Goal: Information Seeking & Learning: Compare options

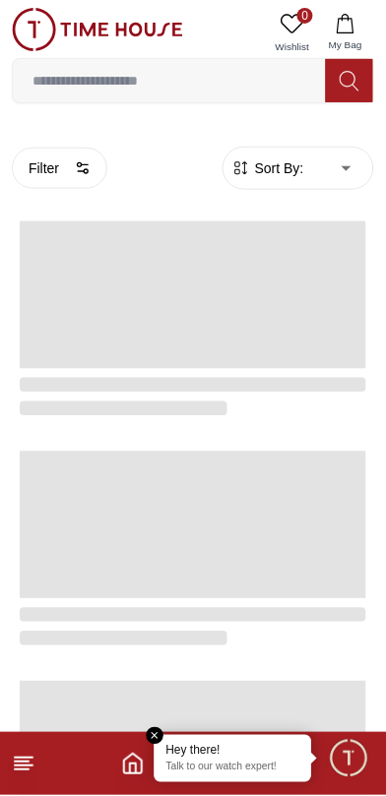
click at [156, 736] on em "Close tooltip" at bounding box center [156, 737] width 18 height 18
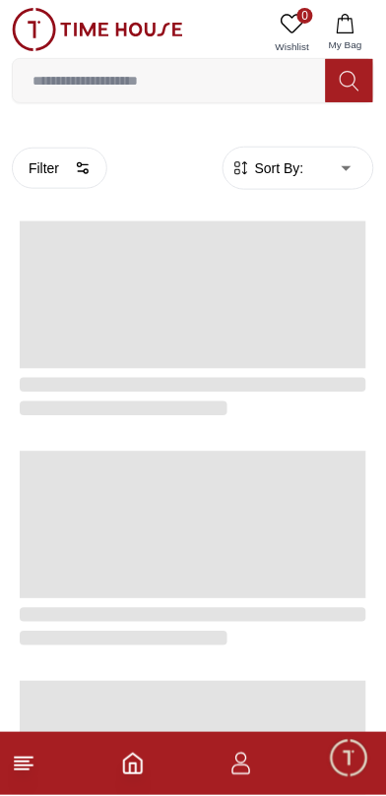
click at [29, 167] on button "Filter" at bounding box center [59, 168] width 95 height 41
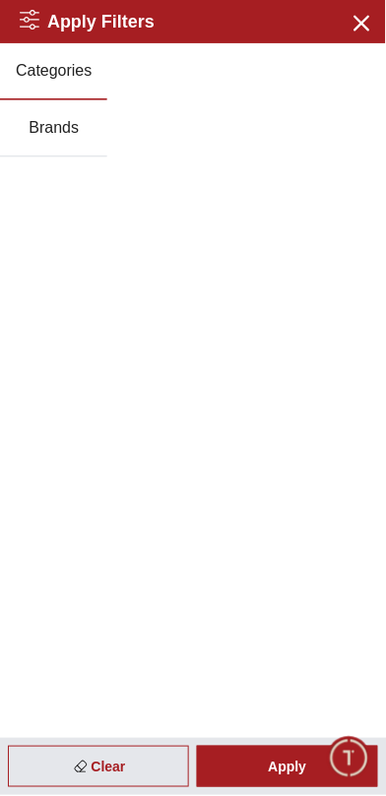
click at [345, 28] on button "Close menu" at bounding box center [360, 21] width 31 height 31
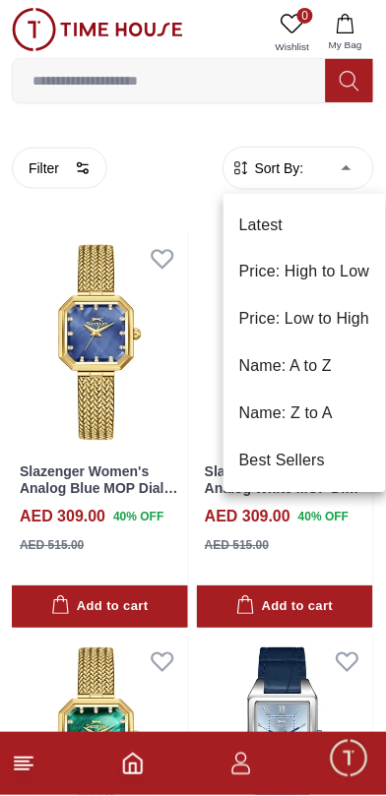
click at [316, 325] on li "Price: Low to High" at bounding box center [304, 319] width 162 height 47
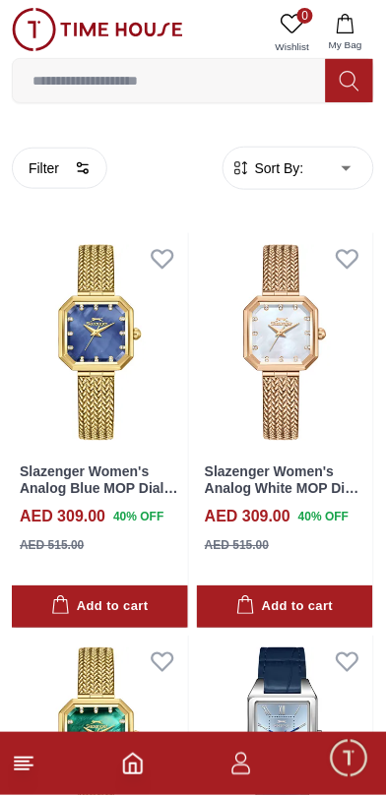
type input "*"
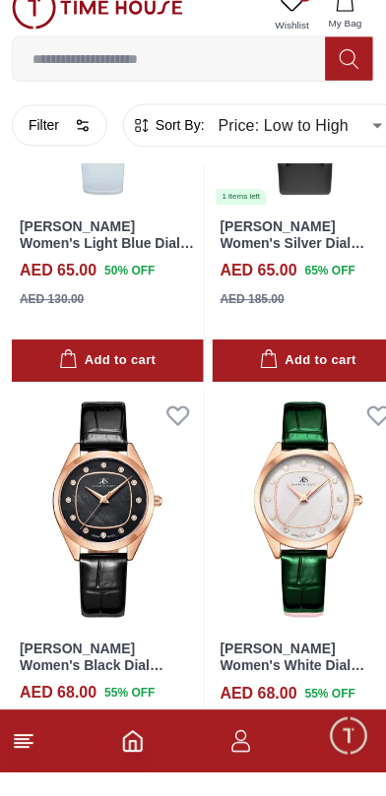
scroll to position [3100, 0]
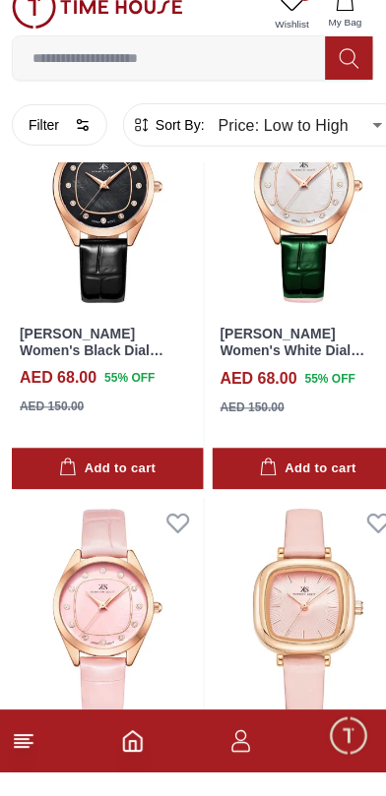
click at [83, 155] on icon "button" at bounding box center [83, 148] width 16 height 16
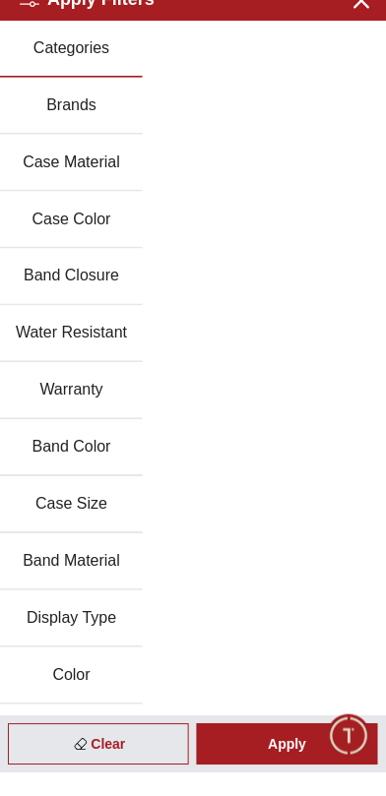
click at [45, 123] on button "Brands" at bounding box center [71, 128] width 143 height 57
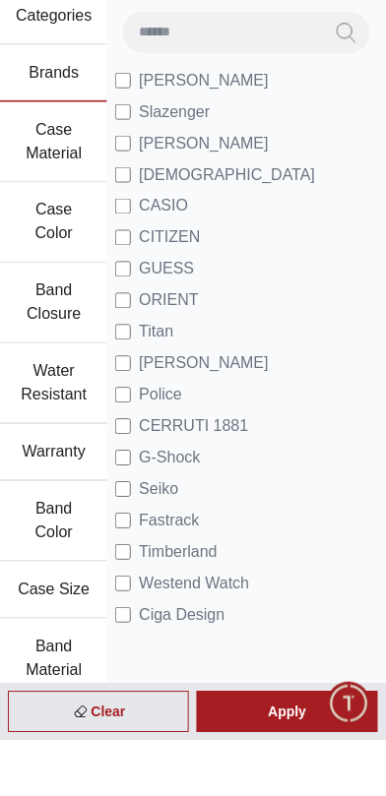
scroll to position [3067, 0]
click at [292, 140] on li "[PERSON_NAME]" at bounding box center [246, 135] width 263 height 31
click at [175, 137] on span "[PERSON_NAME]" at bounding box center [204, 136] width 130 height 24
click at [177, 169] on span "Slazenger" at bounding box center [174, 168] width 71 height 24
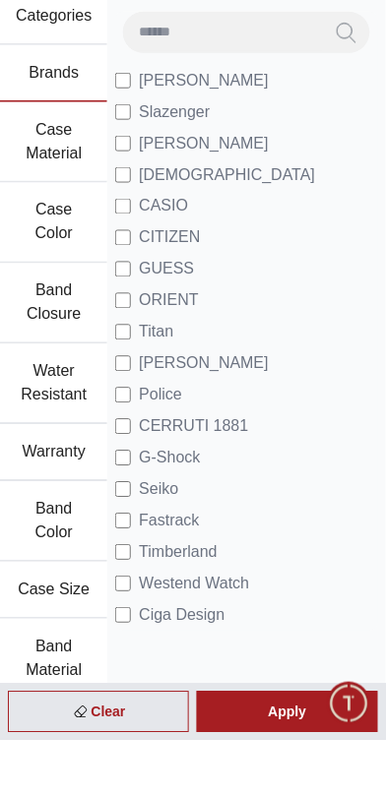
click at [145, 222] on span "[DEMOGRAPHIC_DATA]" at bounding box center [227, 231] width 176 height 24
click at [174, 285] on span "CITIZEN" at bounding box center [169, 294] width 61 height 24
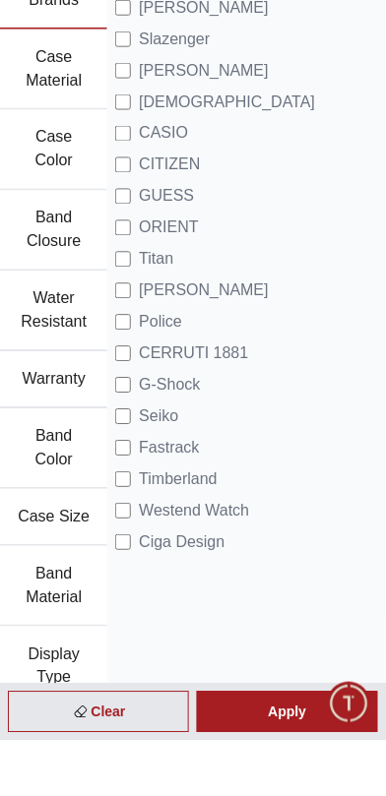
scroll to position [75, 0]
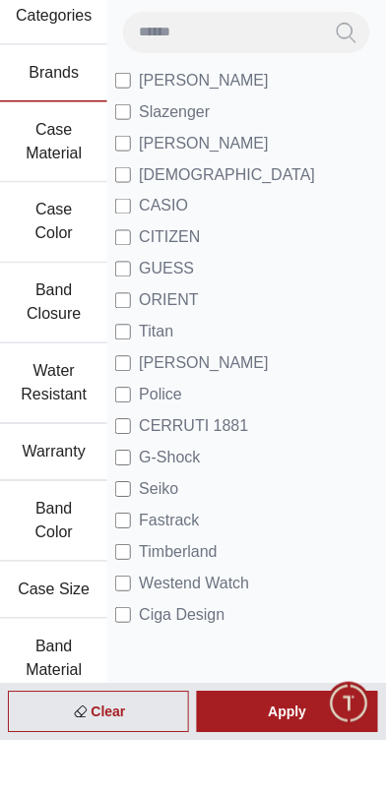
click at [283, 788] on div "Apply" at bounding box center [287, 767] width 181 height 41
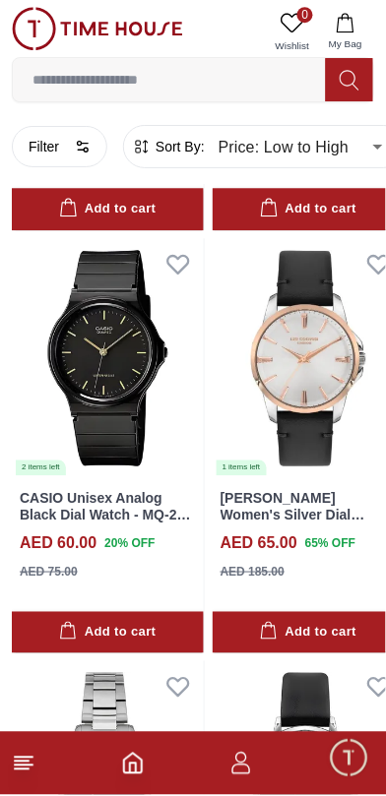
scroll to position [417, 0]
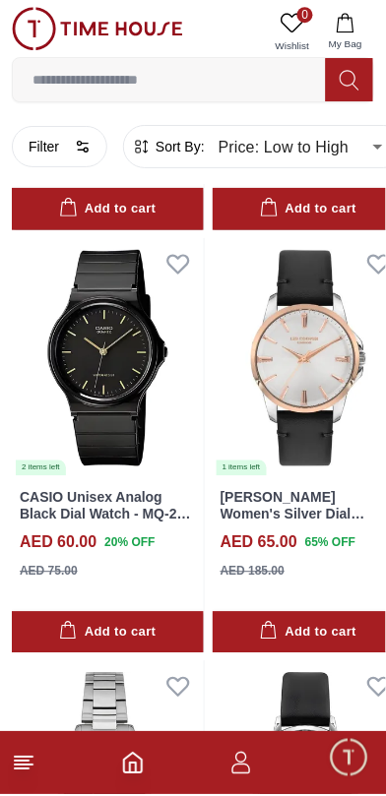
click at [351, 778] on span "Minimize live chat window" at bounding box center [348, 758] width 57 height 57
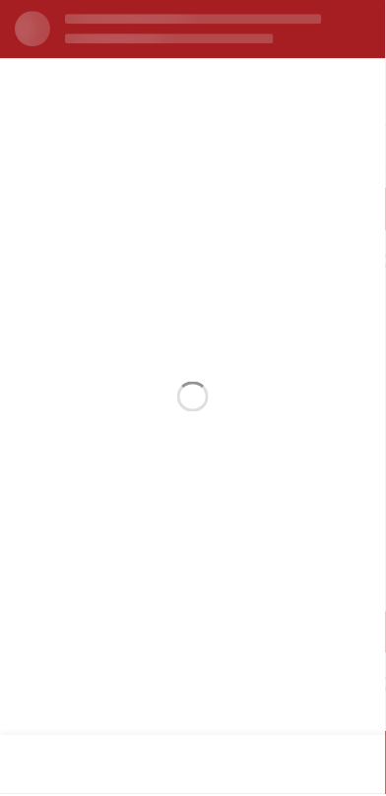
scroll to position [0, 0]
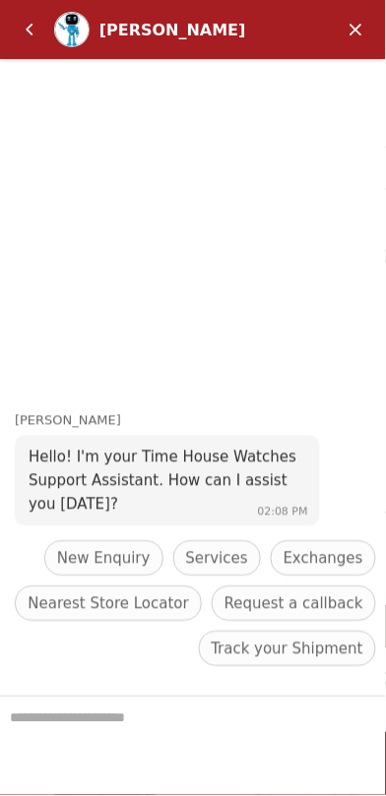
click at [26, 35] on em "Back" at bounding box center [29, 29] width 39 height 39
